Goal: Information Seeking & Learning: Check status

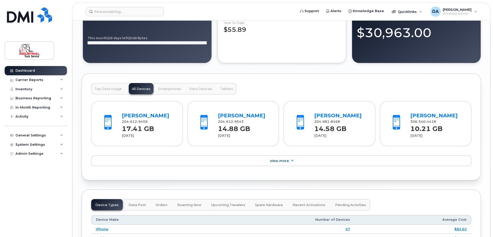
scroll to position [566, 0]
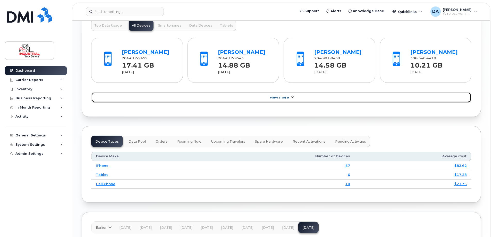
click at [285, 98] on span "View More" at bounding box center [279, 97] width 19 height 4
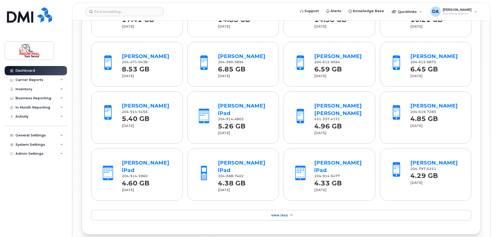
scroll to position [541, 0]
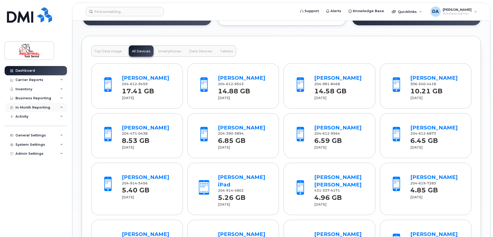
click at [23, 107] on div "In Month Reporting" at bounding box center [32, 107] width 35 height 4
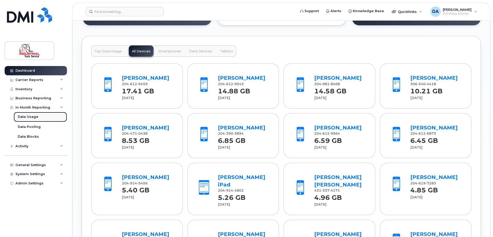
click at [24, 115] on div "Data Usage" at bounding box center [28, 116] width 21 height 5
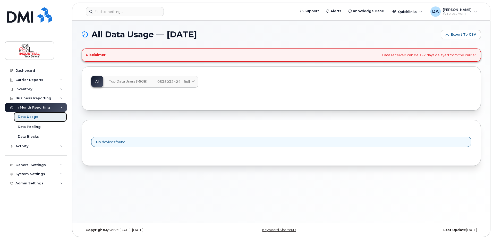
scroll to position [3, 0]
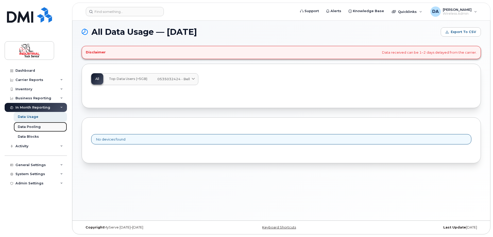
click at [26, 129] on link "Data Pooling" at bounding box center [40, 127] width 53 height 10
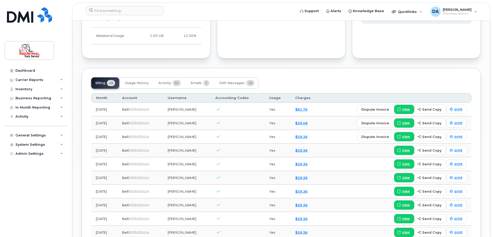
scroll to position [360, 0]
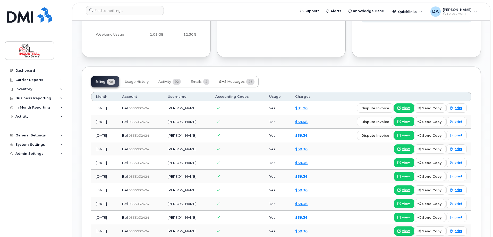
click at [244, 83] on span "SMS Messages" at bounding box center [231, 82] width 25 height 4
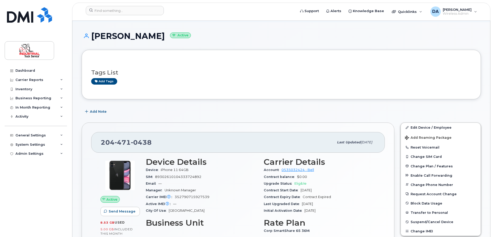
scroll to position [0, 0]
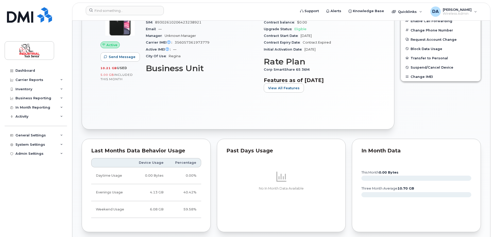
scroll to position [180, 0]
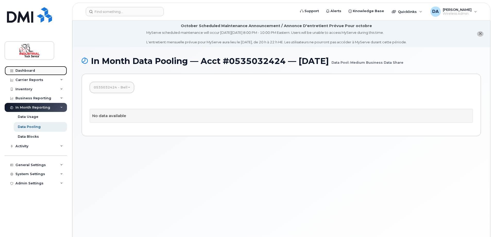
click at [28, 71] on div "Dashboard" at bounding box center [25, 70] width 20 height 4
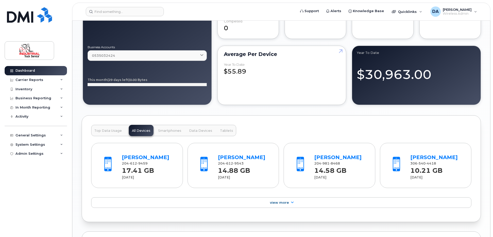
scroll to position [541, 0]
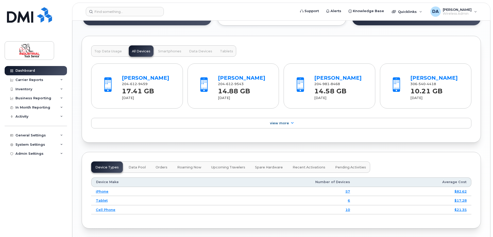
click at [108, 52] on span "Top Data Usage" at bounding box center [108, 51] width 28 height 4
